Goal: Submit feedback/report problem

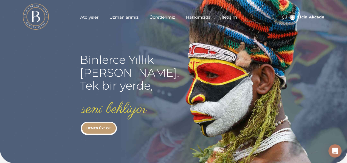
click at [227, 16] on span "İletişim" at bounding box center [229, 17] width 15 height 6
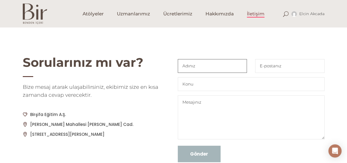
click at [218, 66] on input "Contact form" at bounding box center [212, 66] width 69 height 14
type input "Elçin Akçadağ Tosun"
type input "[EMAIL_ADDRESS][DOMAIN_NAME]"
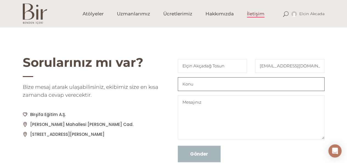
click at [220, 86] on input "Contact form" at bounding box center [251, 84] width 147 height 14
type input "Video problemi"
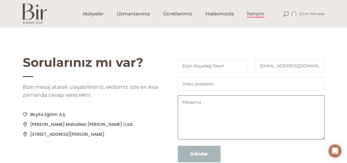
click at [219, 104] on textarea "Contact form" at bounding box center [251, 117] width 147 height 44
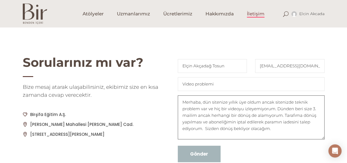
scroll to position [2, 0]
type textarea "Merhaba, dün sitenize yıllık üye oldum ancak sitenizde teknik problem var ve hi…"
click at [203, 158] on input "Gönder" at bounding box center [199, 153] width 43 height 16
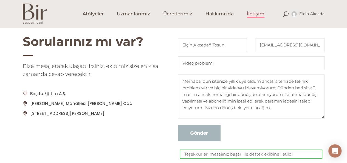
scroll to position [55, 0]
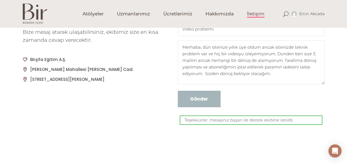
click at [25, 79] on p "No: 5/2 Nejat Eczacıbaşı Binası, Beyoğlu/İstanbul" at bounding box center [96, 79] width 145 height 7
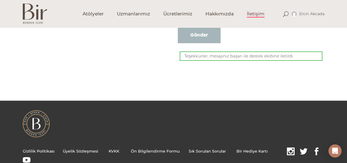
scroll to position [137, 0]
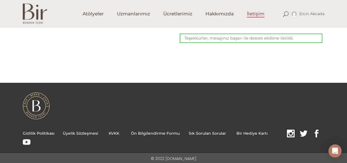
click at [287, 134] on span at bounding box center [291, 133] width 8 height 9
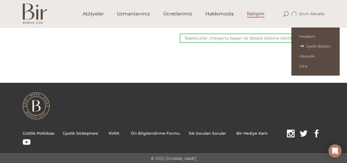
click at [310, 44] on span "Üyelik Bilgileri" at bounding box center [315, 46] width 32 height 4
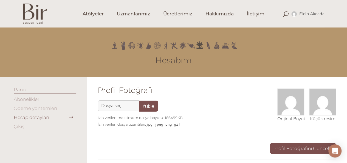
click at [39, 108] on link "Ödeme yöntemleri" at bounding box center [35, 107] width 43 height 5
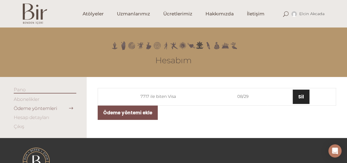
click at [309, 95] on link "Sil" at bounding box center [301, 96] width 17 height 14
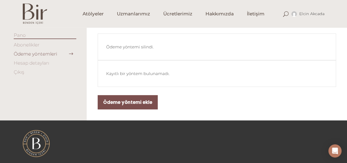
scroll to position [55, 0]
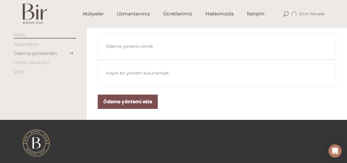
click at [52, 45] on li "Abonelikler" at bounding box center [45, 44] width 63 height 6
click at [37, 45] on link "Abonelikler" at bounding box center [27, 43] width 26 height 5
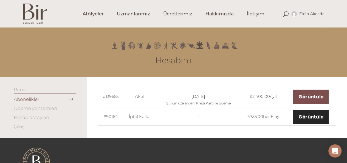
click at [308, 118] on link "Görüntüle" at bounding box center [311, 116] width 36 height 14
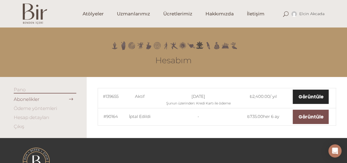
click at [310, 95] on link "Görüntüle" at bounding box center [311, 96] width 36 height 14
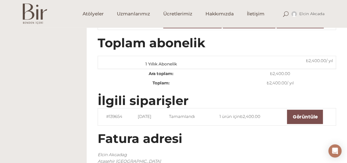
scroll to position [82, 0]
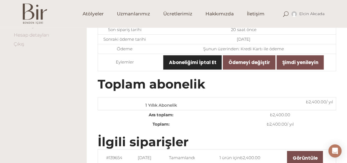
click at [191, 63] on link "Aboneliğimi İptal Et" at bounding box center [192, 62] width 58 height 14
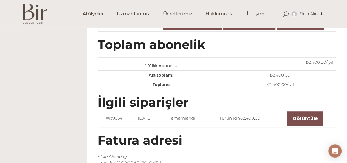
scroll to position [165, 0]
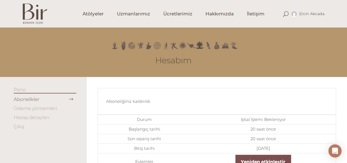
click at [27, 116] on link "Hesap detayları" at bounding box center [31, 116] width 35 height 5
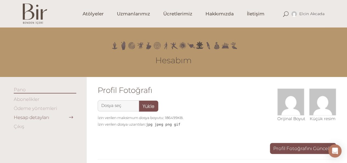
click at [43, 110] on link "Ödeme yöntemleri" at bounding box center [35, 107] width 43 height 5
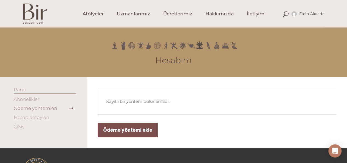
click at [31, 98] on link "Abonelikler" at bounding box center [27, 98] width 26 height 5
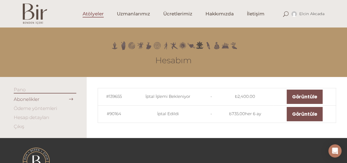
click at [88, 13] on span "Atölyeler" at bounding box center [93, 14] width 21 height 6
